Goal: Task Accomplishment & Management: Use online tool/utility

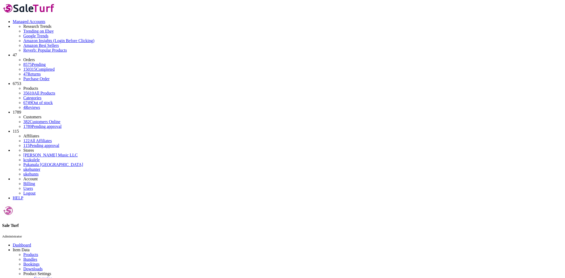
paste input "13500878"
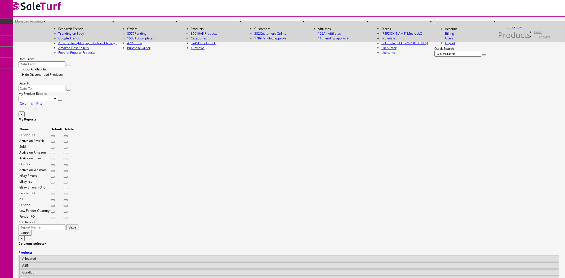
click at [434, 57] on input "2413500878" at bounding box center [457, 54] width 47 height 6
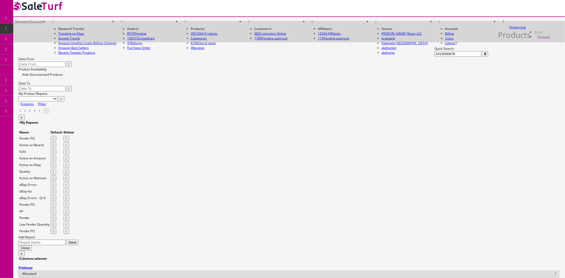
click at [434, 57] on input "2413500878" at bounding box center [457, 54] width 47 height 6
paste input "508300598-CTGC24050787"
click at [482, 57] on button "button" at bounding box center [485, 54] width 6 height 6
drag, startPoint x: 95, startPoint y: 60, endPoint x: 51, endPoint y: 57, distance: 44.1
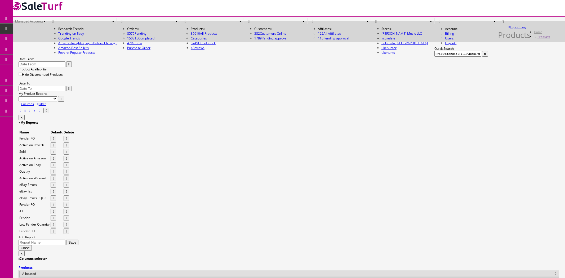
click at [434, 57] on input "2508300598-CTGC24050787" at bounding box center [457, 54] width 47 height 6
click at [484, 56] on icon "button" at bounding box center [485, 53] width 2 height 3
click at [434, 57] on input "2508300598" at bounding box center [457, 54] width 47 height 6
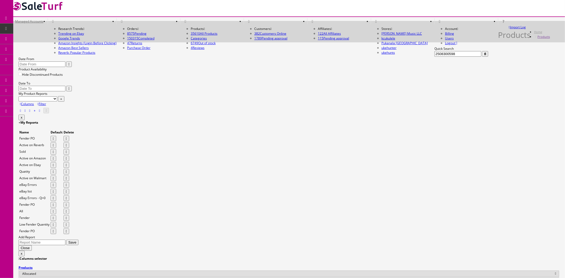
click at [434, 57] on input "2508300598" at bounding box center [457, 54] width 47 height 6
paste input "919005527-ICJ2411874"
drag, startPoint x: 75, startPoint y: 58, endPoint x: 52, endPoint y: 58, distance: 22.8
click at [434, 57] on input "2919005527-ICJ2411874" at bounding box center [457, 54] width 47 height 6
click at [434, 57] on input "2919005527" at bounding box center [457, 54] width 47 height 6
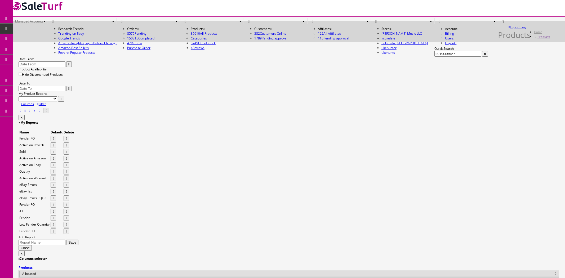
click at [434, 57] on input "2919005527" at bounding box center [457, 54] width 47 height 6
click at [434, 57] on input "2965068576" at bounding box center [457, 54] width 47 height 6
click at [482, 57] on button "button" at bounding box center [485, 54] width 6 height 6
click at [434, 56] on input "2965068576" at bounding box center [457, 54] width 47 height 6
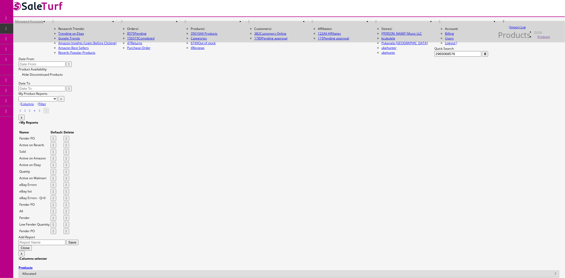
click at [434, 56] on input "2965068576" at bounding box center [457, 54] width 47 height 6
paste input "801876-2023stock"
drag, startPoint x: 95, startPoint y: 57, endPoint x: 51, endPoint y: 56, distance: 44.2
click at [434, 56] on input "2965801876-2023stock" at bounding box center [457, 54] width 47 height 6
click at [434, 57] on input "2965801876-2023stock" at bounding box center [457, 54] width 47 height 6
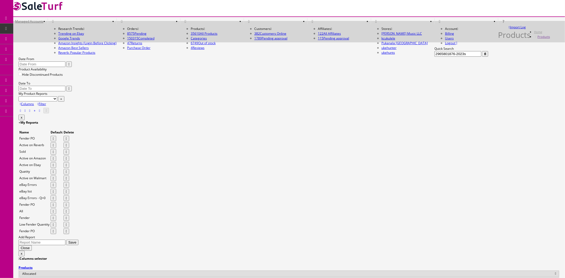
click at [484, 56] on icon "button" at bounding box center [485, 53] width 2 height 3
drag, startPoint x: 64, startPoint y: 59, endPoint x: 52, endPoint y: 60, distance: 12.5
click at [434, 57] on input "2965801876-2023s" at bounding box center [457, 54] width 47 height 6
click at [482, 57] on button "button" at bounding box center [485, 54] width 6 height 6
click at [434, 57] on input "2965801876" at bounding box center [457, 54] width 47 height 6
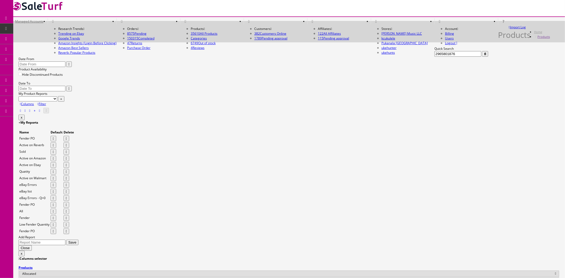
click at [434, 57] on input "2965801876" at bounding box center [457, 54] width 47 height 6
paste input "AC-12"
click at [484, 56] on icon "button" at bounding box center [485, 53] width 2 height 3
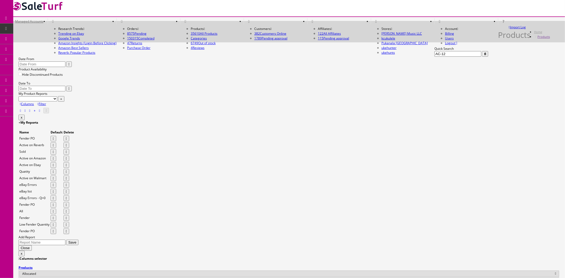
copy td "35455"
click at [434, 57] on input "AC-12" at bounding box center [457, 54] width 47 height 6
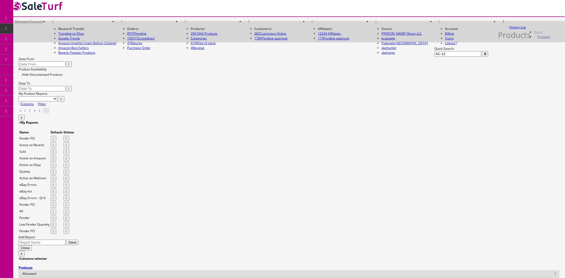
paste input "18317"
click at [484, 56] on icon "button" at bounding box center [485, 53] width 2 height 3
click at [434, 57] on input "18317" at bounding box center [457, 54] width 47 height 6
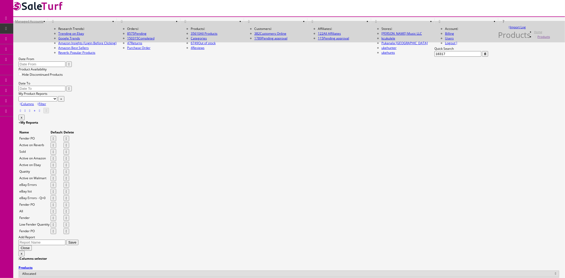
paste input "42664"
click at [484, 56] on icon "button" at bounding box center [485, 53] width 2 height 3
drag, startPoint x: 108, startPoint y: 244, endPoint x: 138, endPoint y: 258, distance: 33.2
click at [434, 57] on input "42664" at bounding box center [457, 54] width 47 height 6
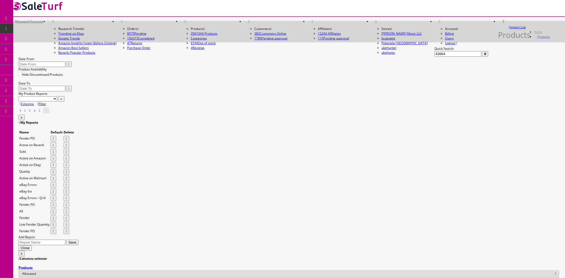
click at [434, 57] on input "42664" at bounding box center [457, 54] width 47 height 6
paste input "ARCN49CEEUMY-CC220908133"
drag, startPoint x: 57, startPoint y: 57, endPoint x: 91, endPoint y: 57, distance: 34.2
click at [434, 57] on input "ARCN49CEEUMY-CC220908133" at bounding box center [457, 54] width 47 height 6
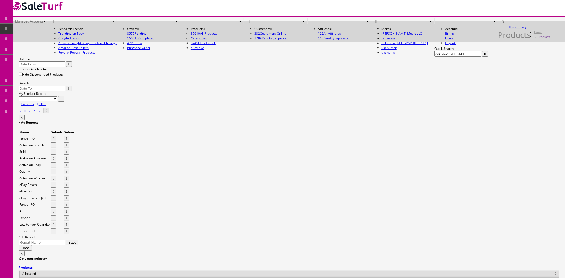
click at [484, 56] on icon "button" at bounding box center [485, 53] width 2 height 3
click at [434, 57] on input "ARCN49CEEUMY" at bounding box center [457, 54] width 47 height 6
paste input "0142912785"
click at [482, 57] on button "button" at bounding box center [485, 54] width 6 height 6
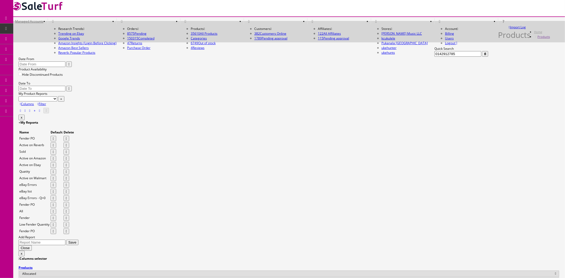
click at [434, 57] on input "0142912785" at bounding box center [457, 54] width 47 height 6
click at [482, 57] on button "button" at bounding box center [485, 54] width 6 height 6
click at [434, 57] on input "0142912785" at bounding box center [457, 54] width 47 height 6
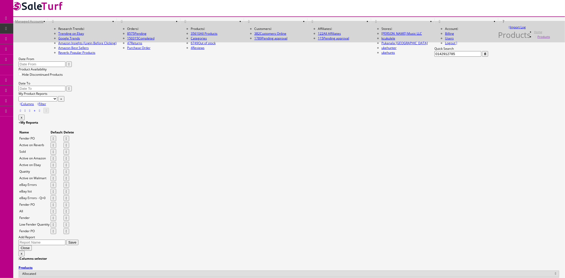
click at [434, 57] on input "0142912785" at bounding box center [457, 54] width 47 height 6
paste input "-SL000268"
click at [484, 56] on icon "button" at bounding box center [485, 53] width 2 height 3
drag, startPoint x: 116, startPoint y: 57, endPoint x: 52, endPoint y: 54, distance: 64.2
click at [434, 54] on input "0142912785-SL000268" at bounding box center [457, 54] width 47 height 6
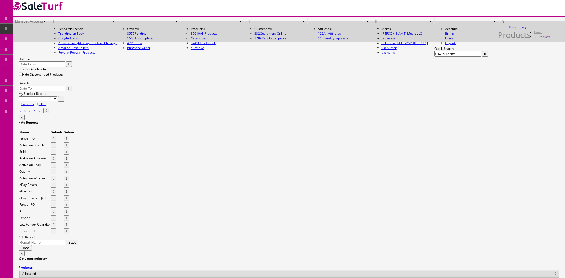
click at [482, 56] on button "button" at bounding box center [485, 54] width 6 height 6
click at [434, 54] on input "0142912785" at bounding box center [457, 54] width 47 height 6
paste input "5102506+case"
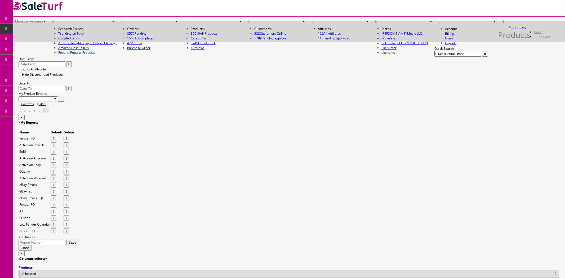
click at [482, 57] on button "button" at bounding box center [485, 54] width 6 height 6
click at [434, 57] on input "0145102506+case" at bounding box center [457, 54] width 47 height 6
paste input "22916131518-ICJ2402856"
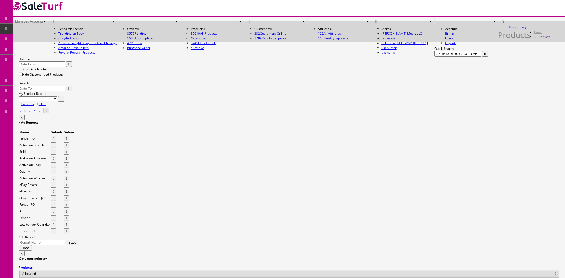
click at [482, 57] on button "button" at bounding box center [485, 54] width 6 height 6
drag, startPoint x: 91, startPoint y: 60, endPoint x: 52, endPoint y: 59, distance: 38.2
click at [434, 57] on input "22916131518-ICJ2402856" at bounding box center [457, 54] width 47 height 6
click at [482, 57] on button "button" at bounding box center [485, 54] width 6 height 6
click at [484, 56] on icon "button" at bounding box center [485, 53] width 2 height 3
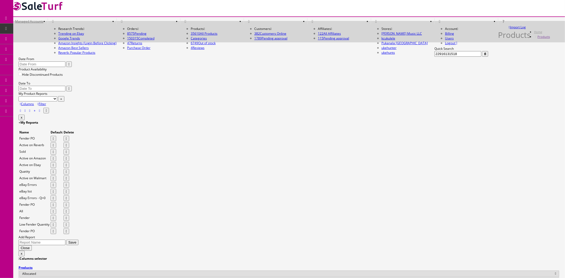
click at [434, 57] on input "22916131518" at bounding box center [457, 54] width 47 height 6
click at [434, 55] on input "22916131518" at bounding box center [457, 54] width 47 height 6
paste input "0990820200"
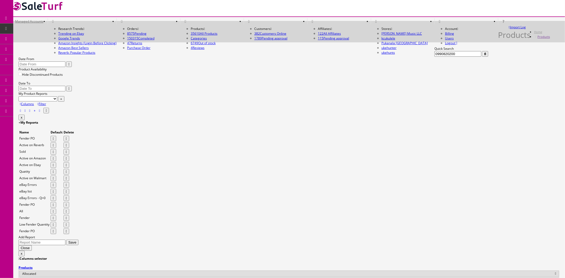
type input "0990820200"
click at [156, 67] on div "Product Availability Hide Discontinued Products Date To" at bounding box center [289, 79] width 541 height 24
click at [482, 57] on button "button" at bounding box center [485, 54] width 6 height 6
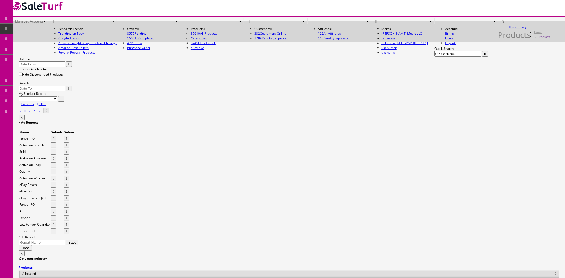
copy td "30865"
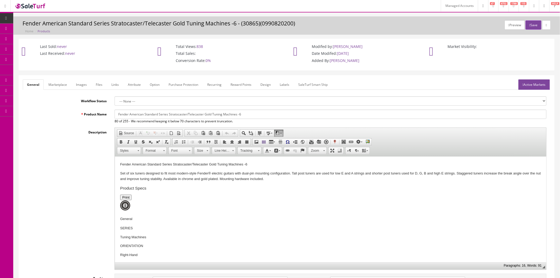
click at [80, 86] on link "Images" at bounding box center [81, 84] width 19 height 10
